Goal: Information Seeking & Learning: Learn about a topic

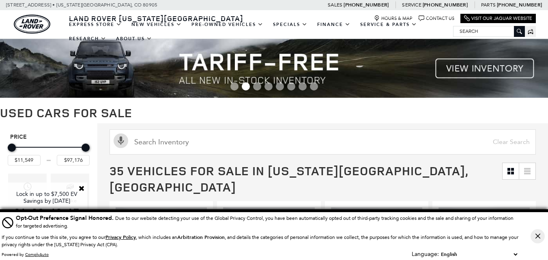
click at [539, 237] on icon "Close Button" at bounding box center [537, 236] width 5 height 5
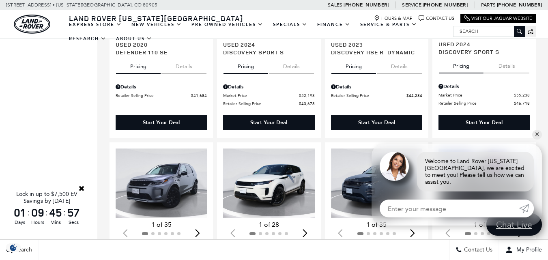
scroll to position [557, 0]
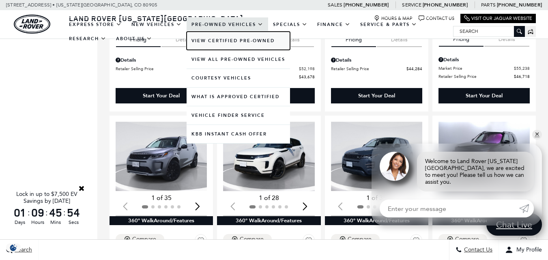
click at [237, 41] on link "View Certified Pre-Owned" at bounding box center [238, 41] width 103 height 18
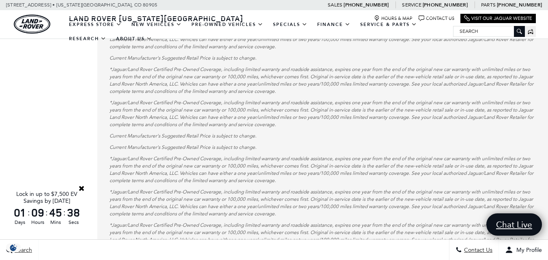
scroll to position [600, 0]
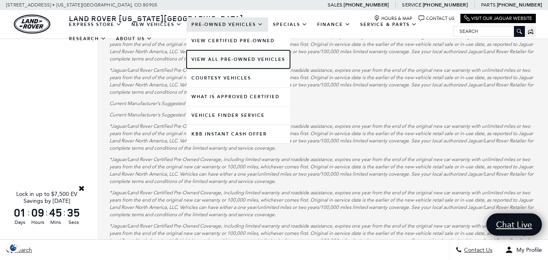
click at [246, 60] on link "View All Pre-Owned Vehicles" at bounding box center [238, 59] width 103 height 18
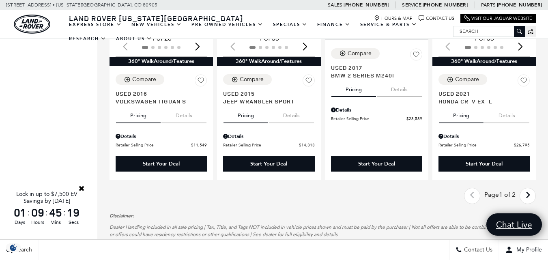
scroll to position [1254, 0]
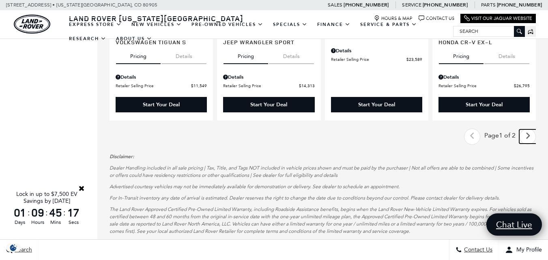
click at [530, 129] on icon "next page" at bounding box center [527, 135] width 5 height 13
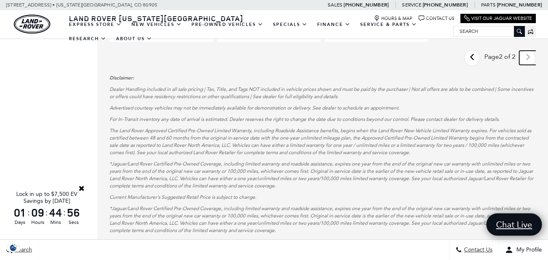
scroll to position [1124, 0]
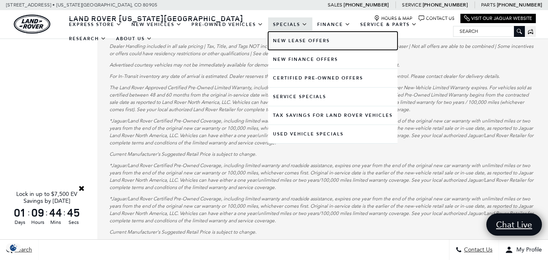
click at [277, 44] on link "New Lease Offers" at bounding box center [332, 41] width 129 height 18
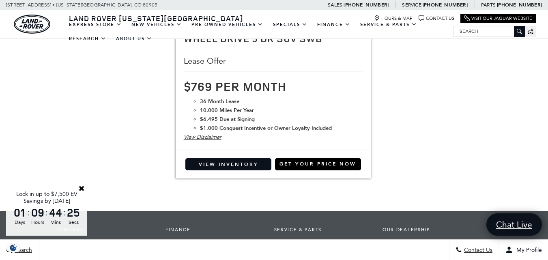
scroll to position [1579, 0]
